Goal: Task Accomplishment & Management: Manage account settings

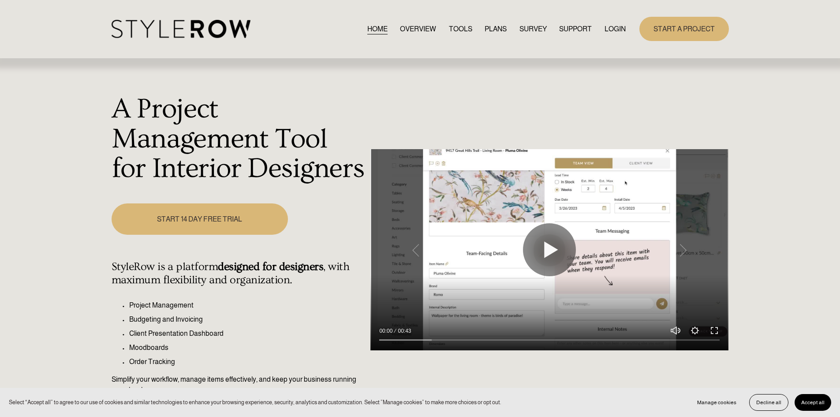
click at [616, 26] on link "LOGIN" at bounding box center [615, 29] width 21 height 12
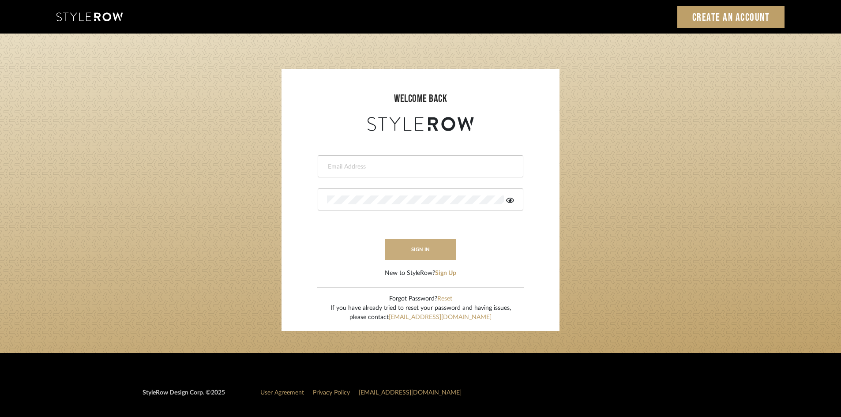
type input "carrie@tresbelleinteriors.com"
click at [405, 251] on button "sign in" at bounding box center [420, 249] width 71 height 21
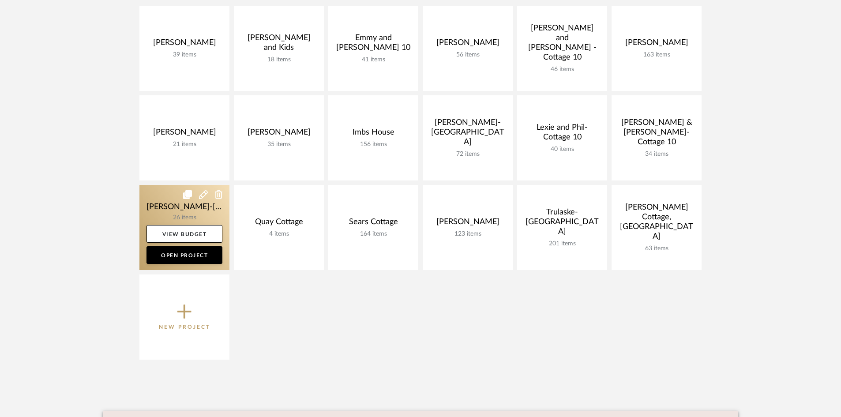
scroll to position [221, 0]
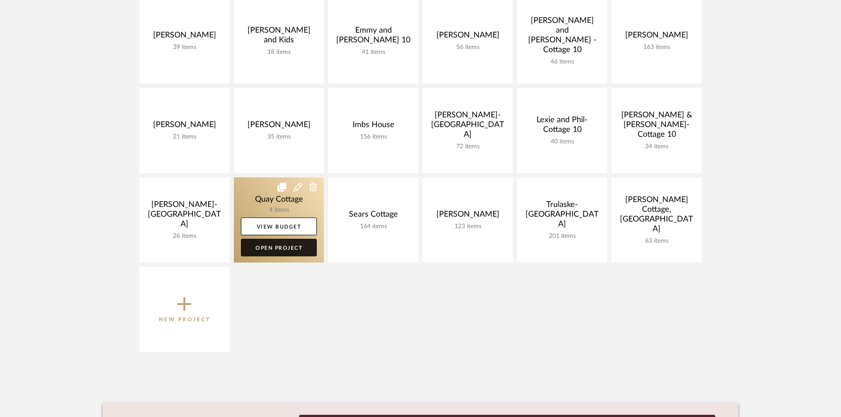
click at [277, 249] on link "Open Project" at bounding box center [279, 248] width 76 height 18
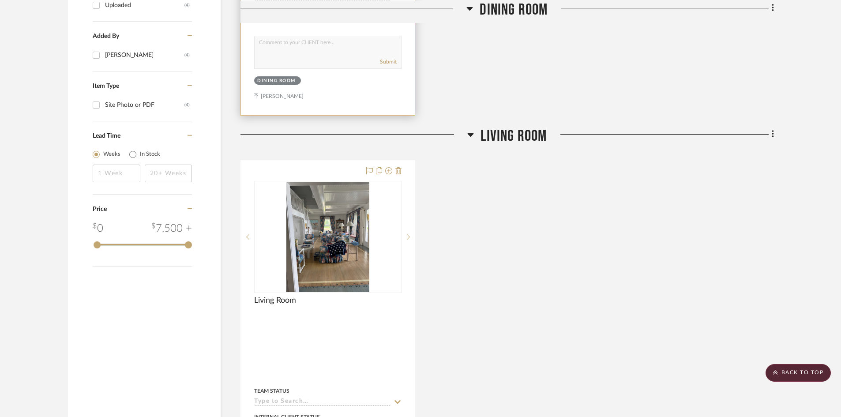
scroll to position [529, 0]
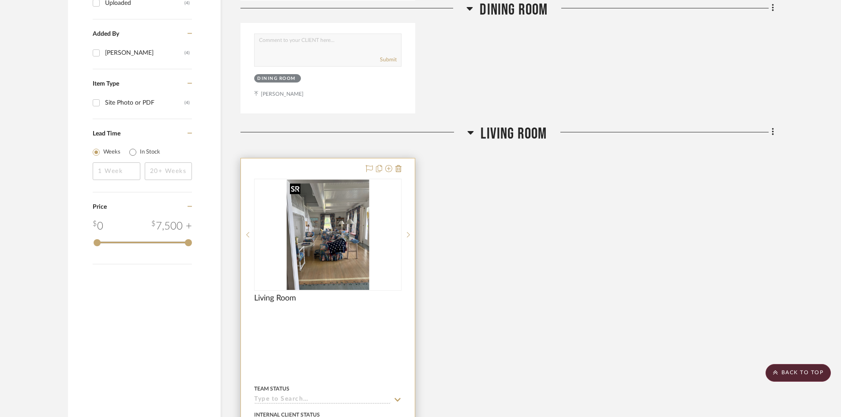
click at [328, 250] on img "0" at bounding box center [327, 235] width 83 height 110
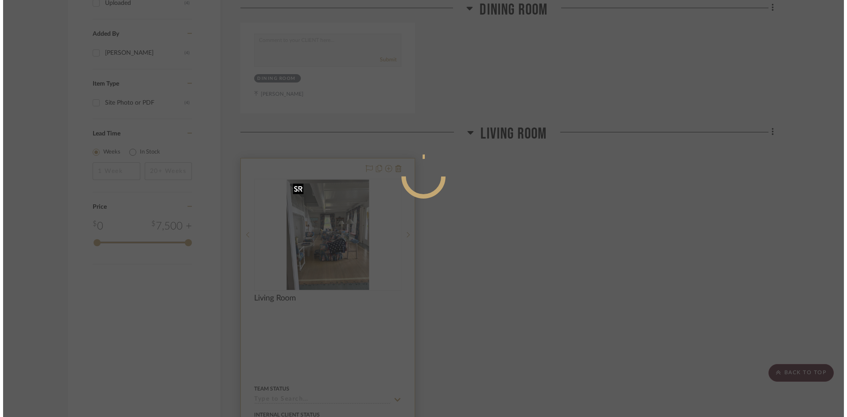
scroll to position [0, 0]
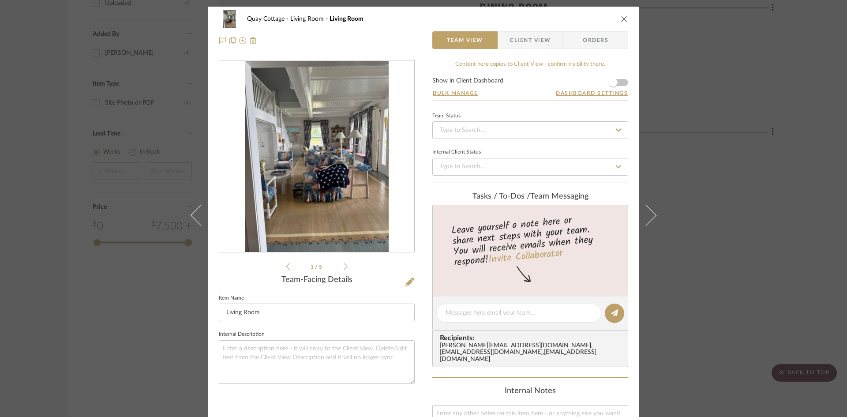
click at [344, 265] on icon at bounding box center [346, 266] width 4 height 8
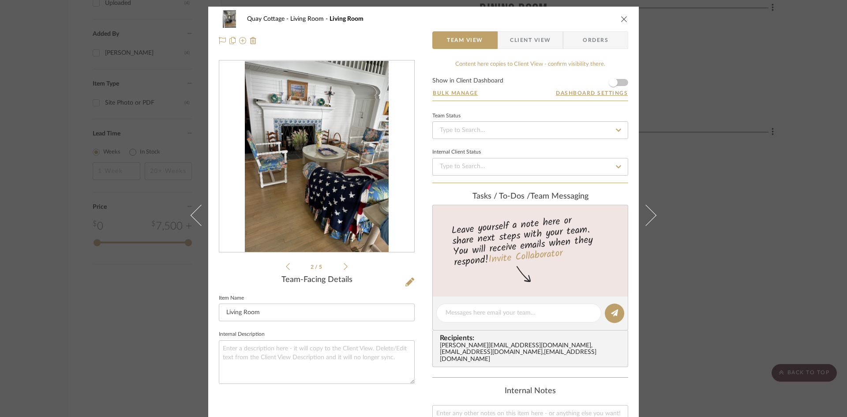
click at [344, 265] on icon at bounding box center [346, 266] width 4 height 8
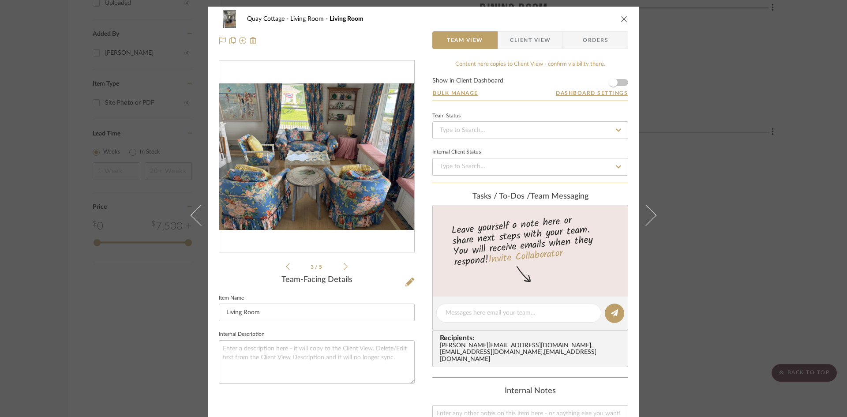
click at [286, 265] on icon at bounding box center [288, 266] width 4 height 8
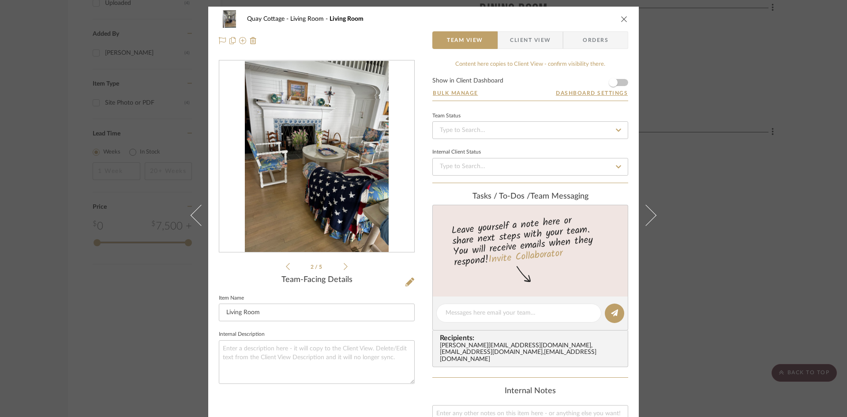
click at [344, 263] on icon at bounding box center [346, 266] width 4 height 8
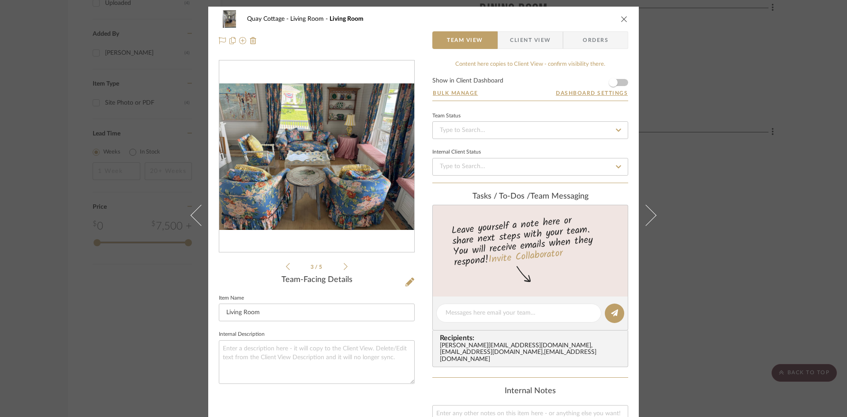
click at [344, 263] on icon at bounding box center [346, 266] width 4 height 8
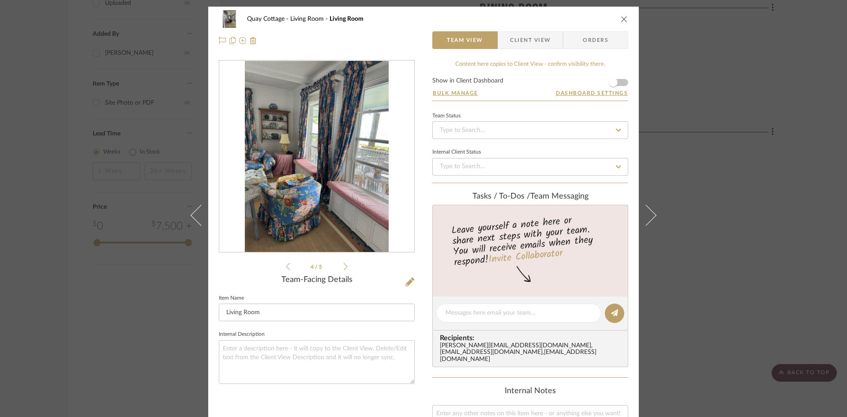
click at [344, 263] on icon at bounding box center [346, 266] width 4 height 8
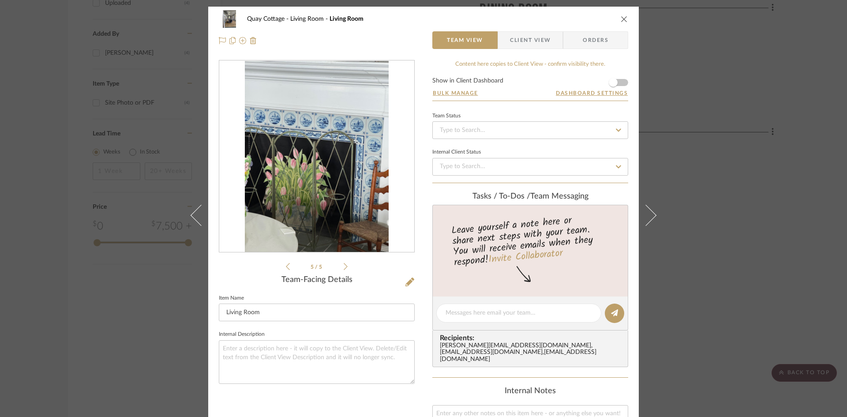
click at [286, 264] on icon at bounding box center [288, 266] width 4 height 8
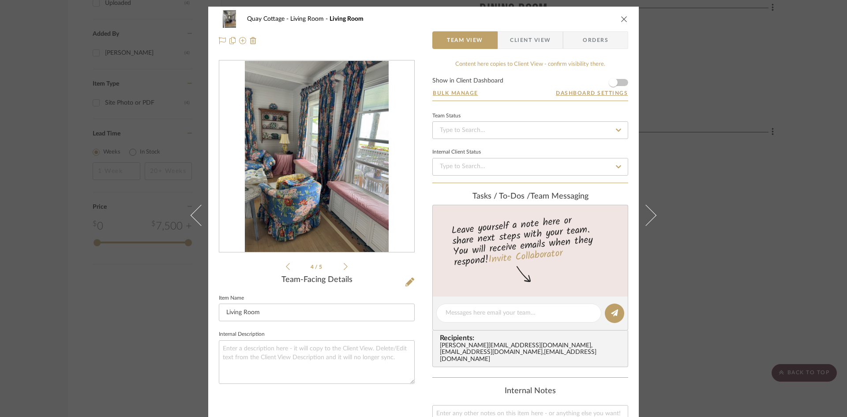
click at [344, 266] on icon at bounding box center [346, 266] width 4 height 7
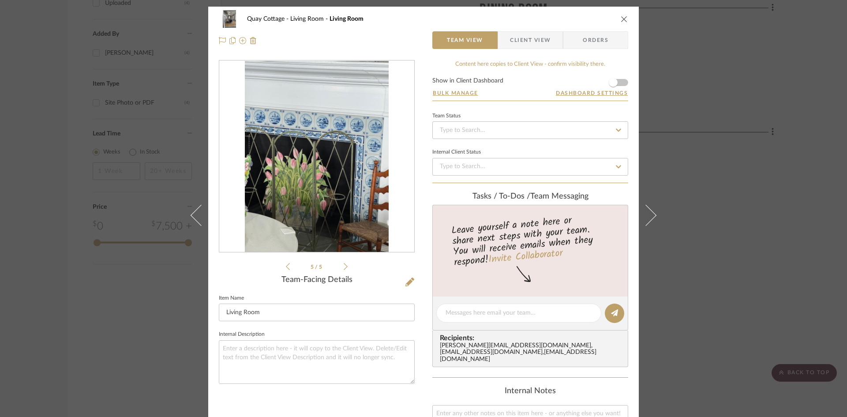
click at [344, 266] on icon at bounding box center [346, 266] width 4 height 7
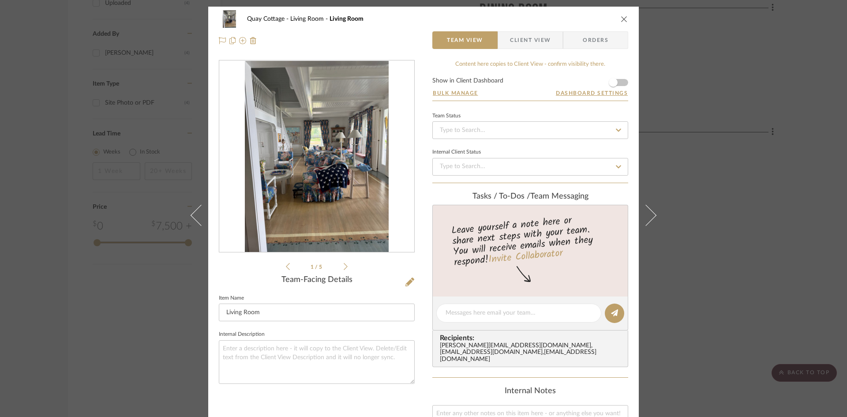
click at [344, 265] on icon at bounding box center [346, 266] width 4 height 8
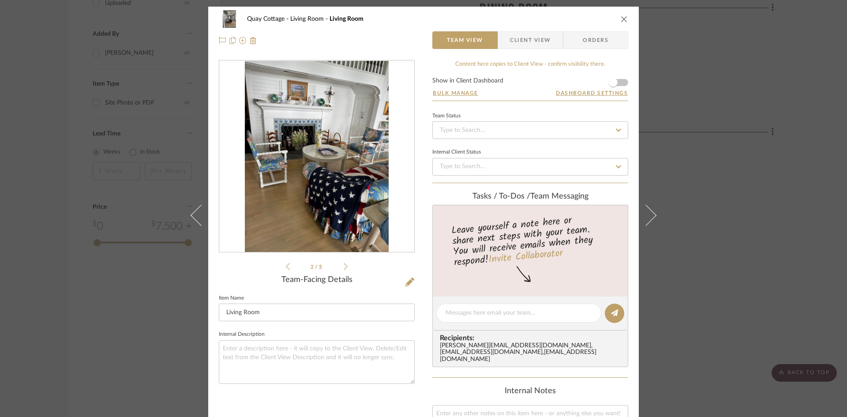
click at [344, 265] on icon at bounding box center [346, 266] width 4 height 8
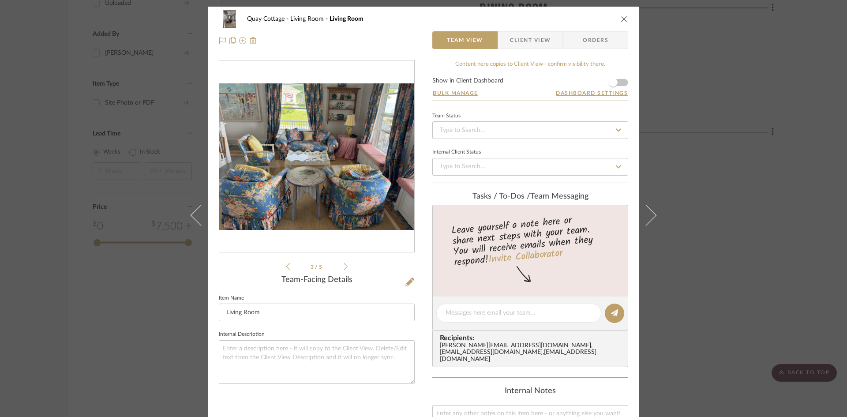
click at [344, 265] on icon at bounding box center [346, 266] width 4 height 8
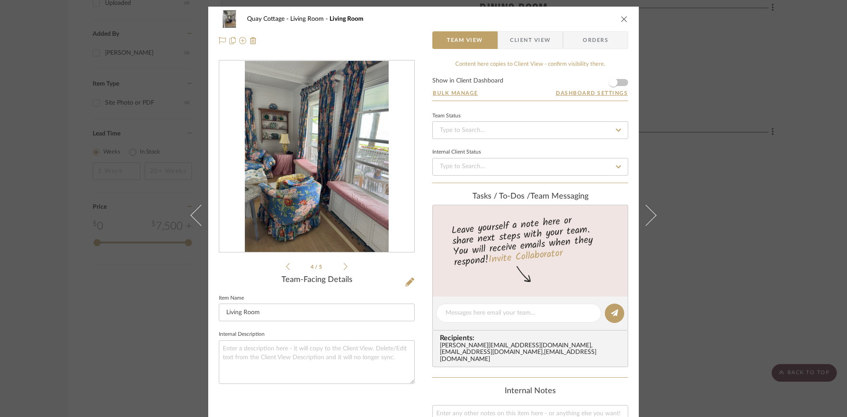
click at [344, 266] on icon at bounding box center [346, 266] width 4 height 8
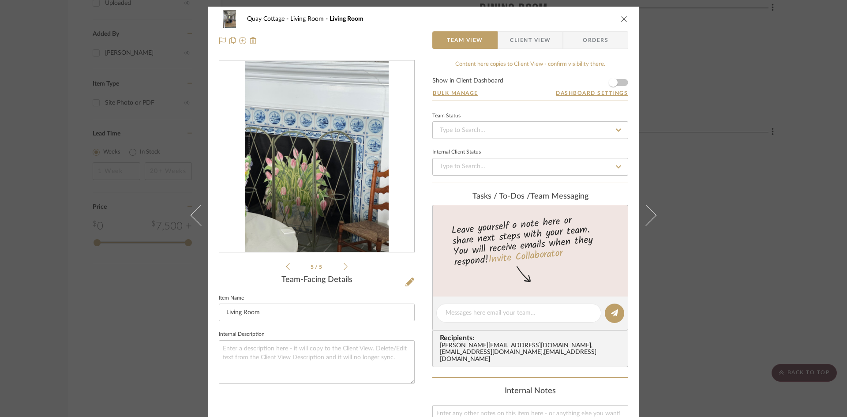
click at [344, 266] on icon at bounding box center [346, 266] width 4 height 8
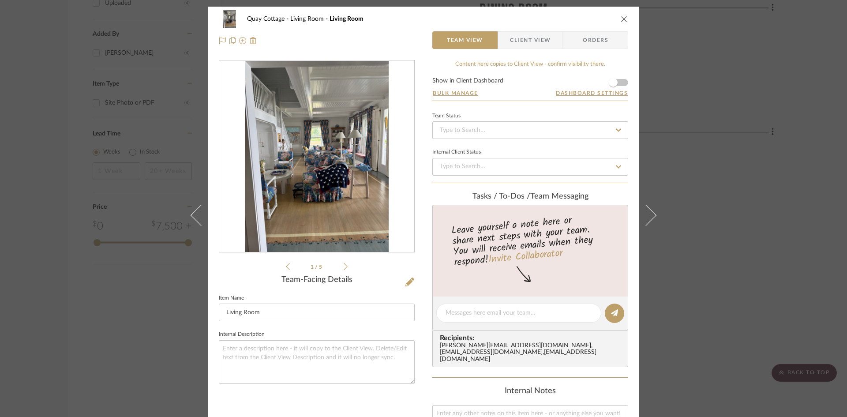
click at [344, 266] on icon at bounding box center [346, 266] width 4 height 8
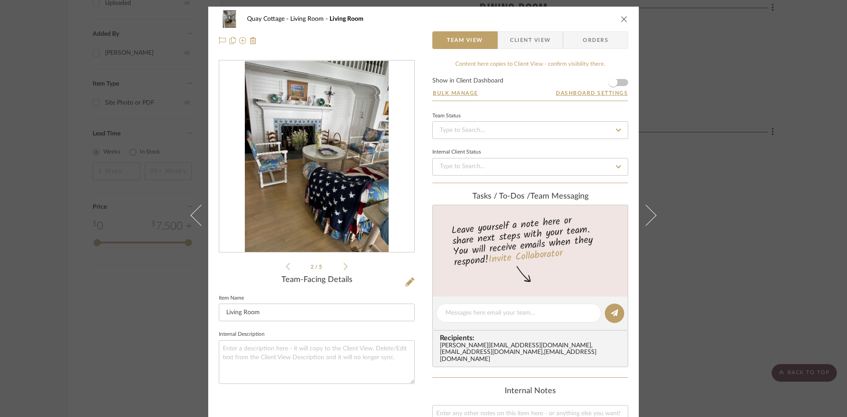
click at [344, 266] on icon at bounding box center [346, 266] width 4 height 8
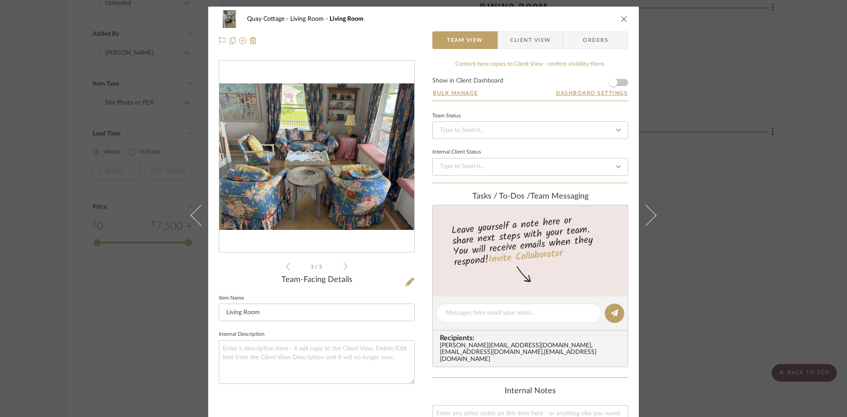
click at [623, 21] on icon "close" at bounding box center [624, 18] width 7 height 7
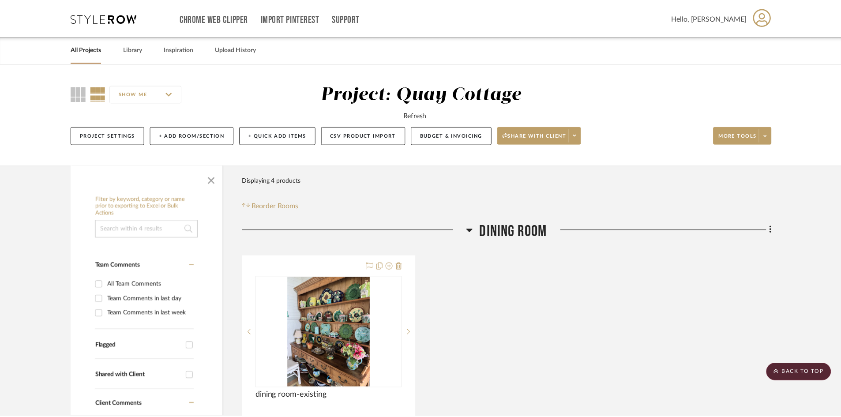
scroll to position [529, 0]
